Goal: Task Accomplishment & Management: Use online tool/utility

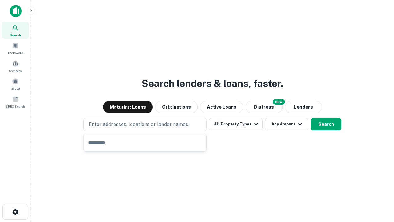
type input "**********"
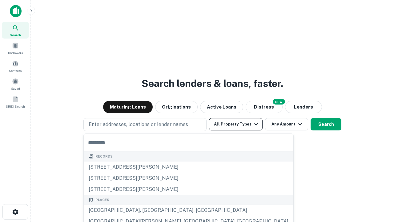
click at [236, 124] on button "All Property Types" at bounding box center [236, 124] width 54 height 12
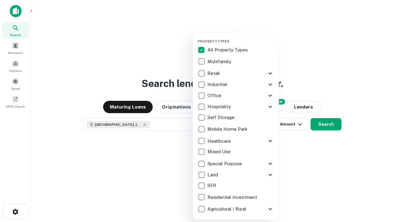
click at [241, 37] on button "button" at bounding box center [241, 37] width 86 height 0
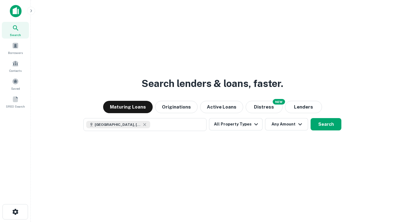
scroll to position [10, 0]
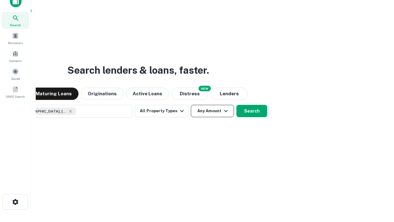
click at [191, 105] on button "Any Amount" at bounding box center [212, 111] width 43 height 12
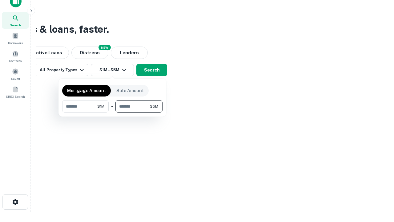
type input "*******"
click at [112, 112] on button "button" at bounding box center [112, 112] width 100 height 0
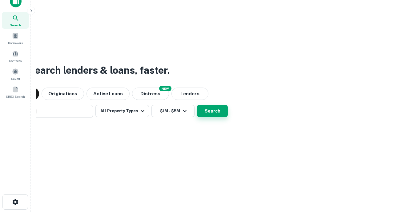
click at [197, 105] on button "Search" at bounding box center [212, 111] width 31 height 12
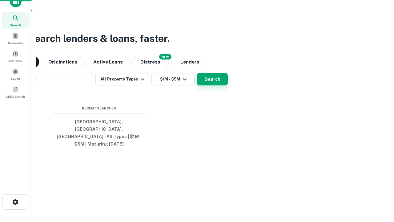
scroll to position [20, 174]
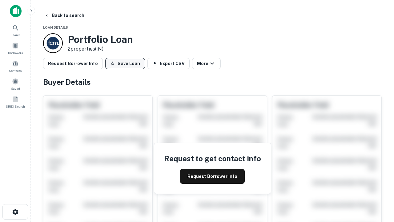
click at [125, 63] on button "Save Loan" at bounding box center [125, 63] width 40 height 11
click at [127, 63] on button "Save Loan" at bounding box center [125, 63] width 40 height 11
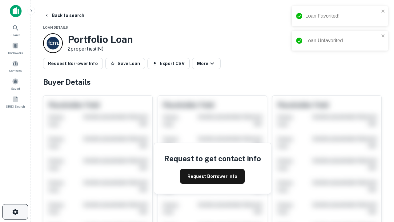
click at [15, 212] on icon "button" at bounding box center [15, 211] width 7 height 7
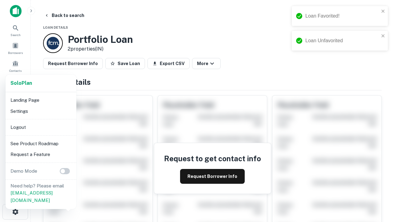
click at [41, 127] on li "Logout" at bounding box center [41, 127] width 66 height 11
